Goal: Task Accomplishment & Management: Use online tool/utility

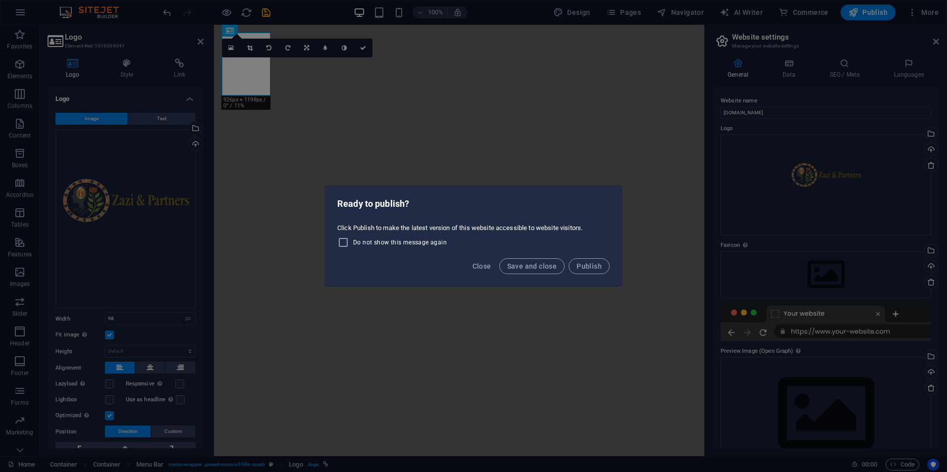
select select "px"
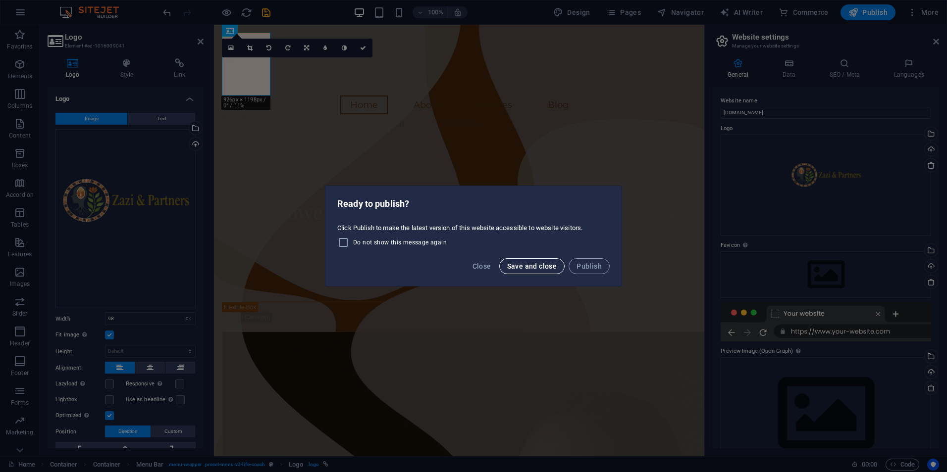
scroll to position [1, 0]
click at [522, 266] on span "Save and close" at bounding box center [532, 266] width 50 height 8
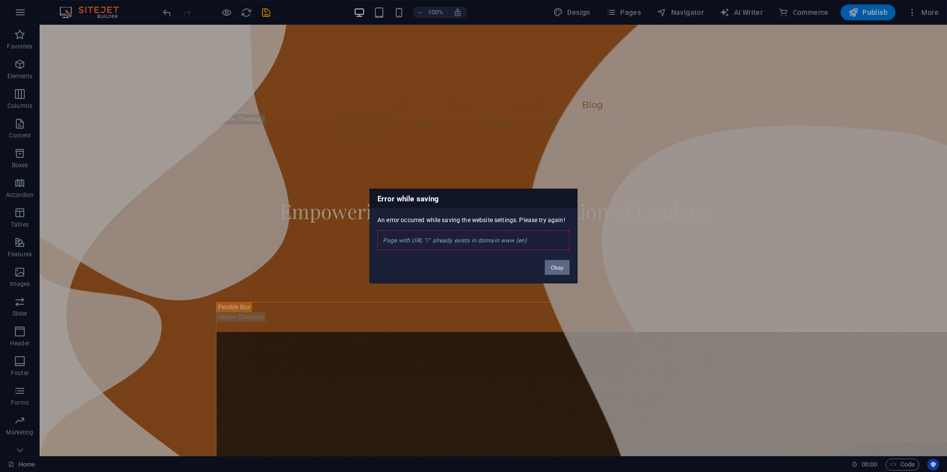
click at [552, 270] on button "Okay" at bounding box center [557, 267] width 25 height 15
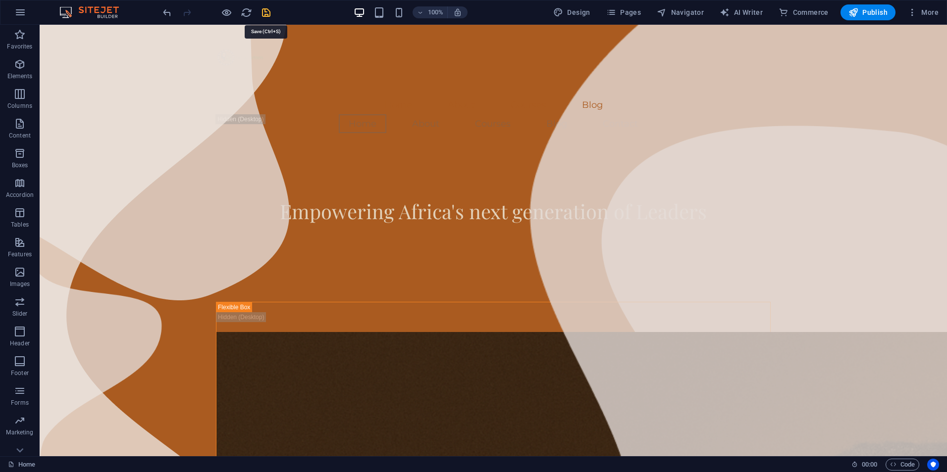
click at [266, 13] on icon "save" at bounding box center [265, 12] width 11 height 11
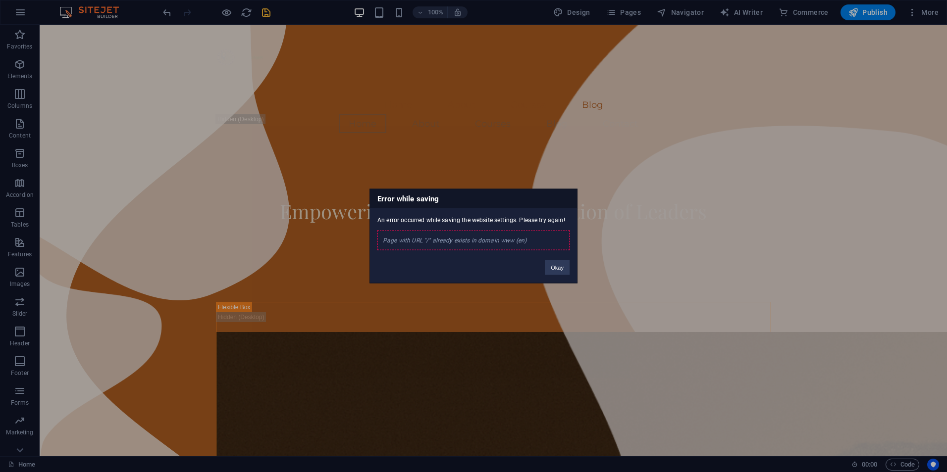
click at [481, 239] on div "Page with URL "/" already exists in domain www (en)" at bounding box center [473, 241] width 192 height 20
click at [552, 264] on button "Okay" at bounding box center [557, 267] width 25 height 15
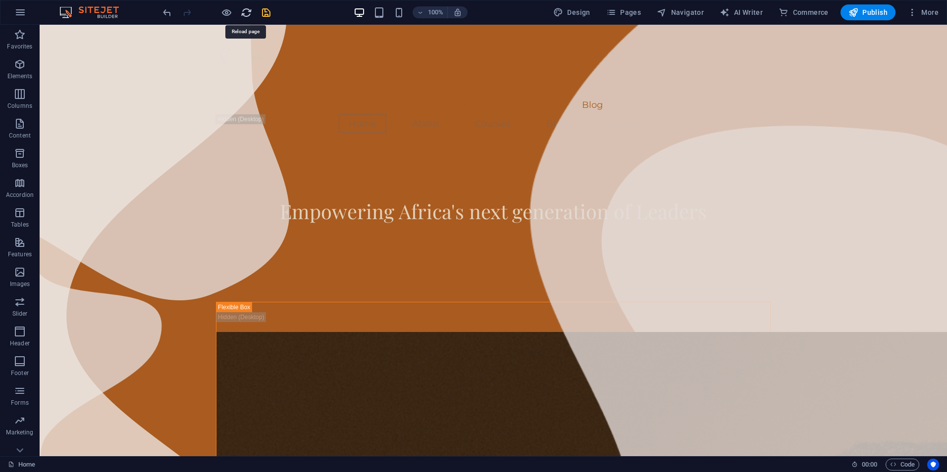
click at [249, 14] on icon "reload" at bounding box center [246, 12] width 11 height 11
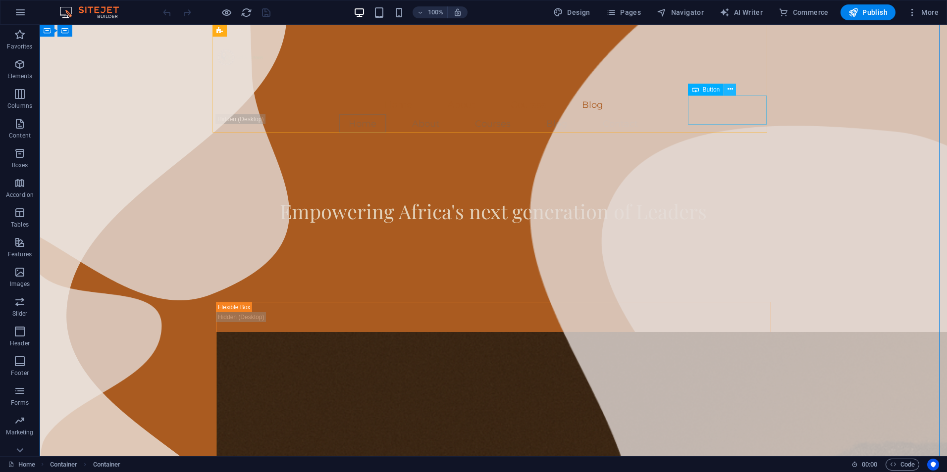
click at [727, 87] on icon at bounding box center [729, 89] width 5 height 10
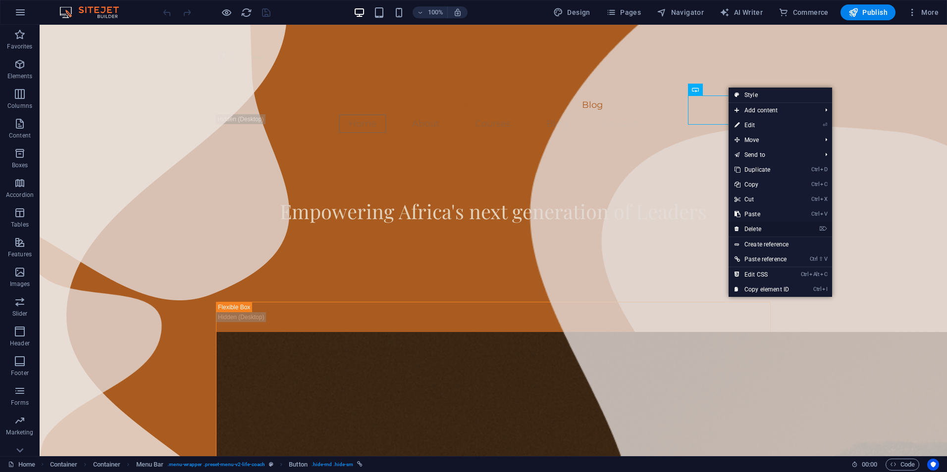
click at [754, 228] on link "⌦ Delete" at bounding box center [761, 229] width 66 height 15
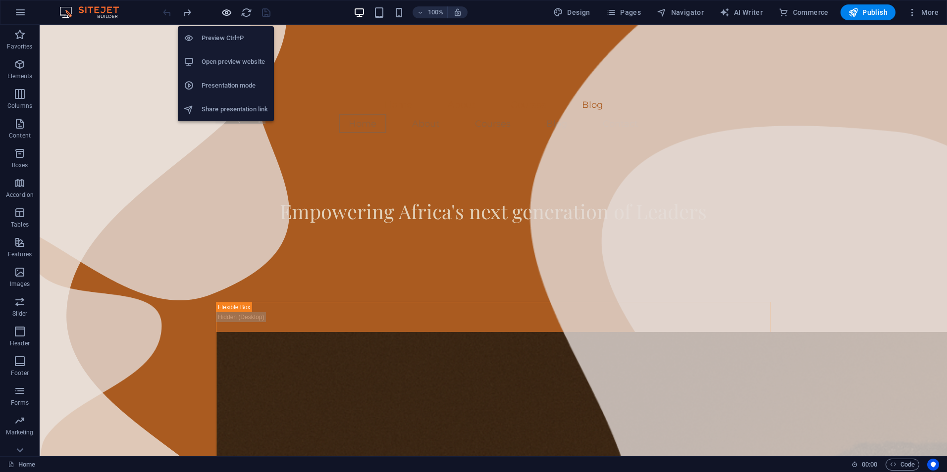
click at [226, 8] on icon "button" at bounding box center [226, 12] width 11 height 11
